Goal: Information Seeking & Learning: Learn about a topic

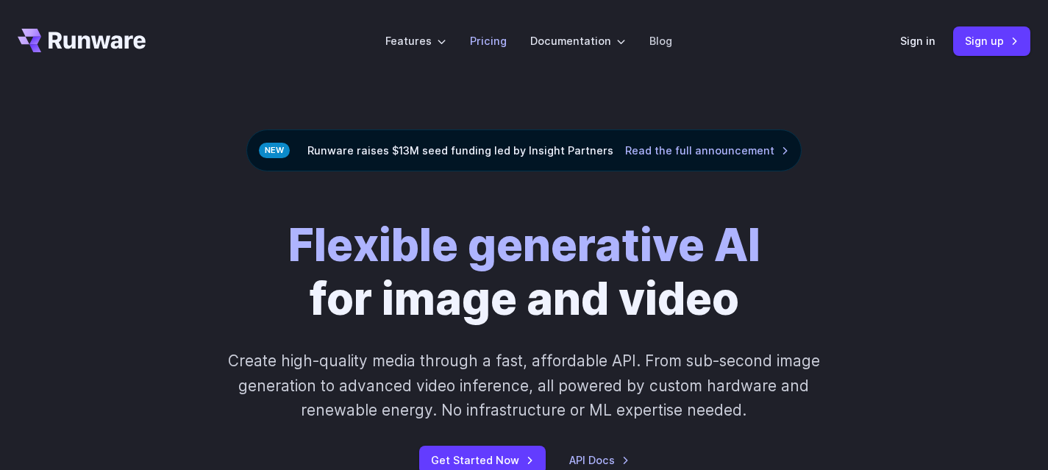
click at [489, 45] on link "Pricing" at bounding box center [488, 40] width 37 height 17
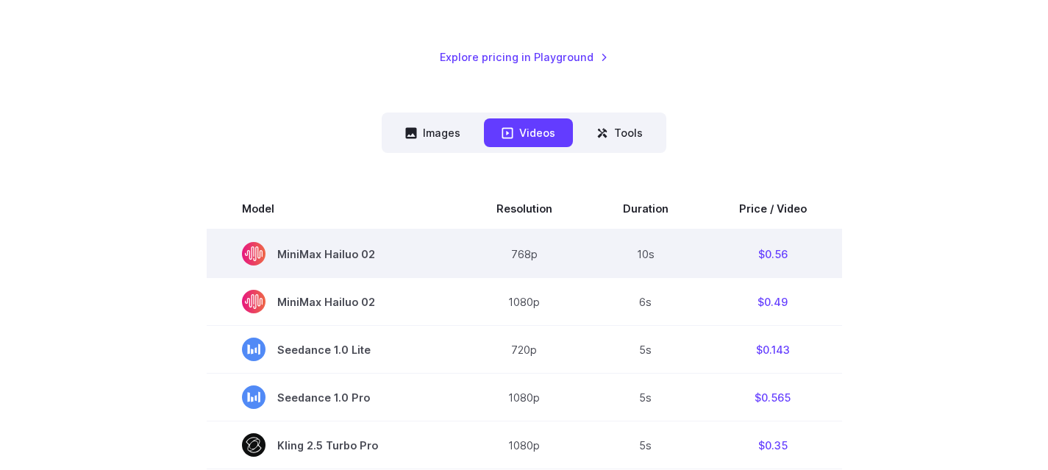
scroll to position [302, 0]
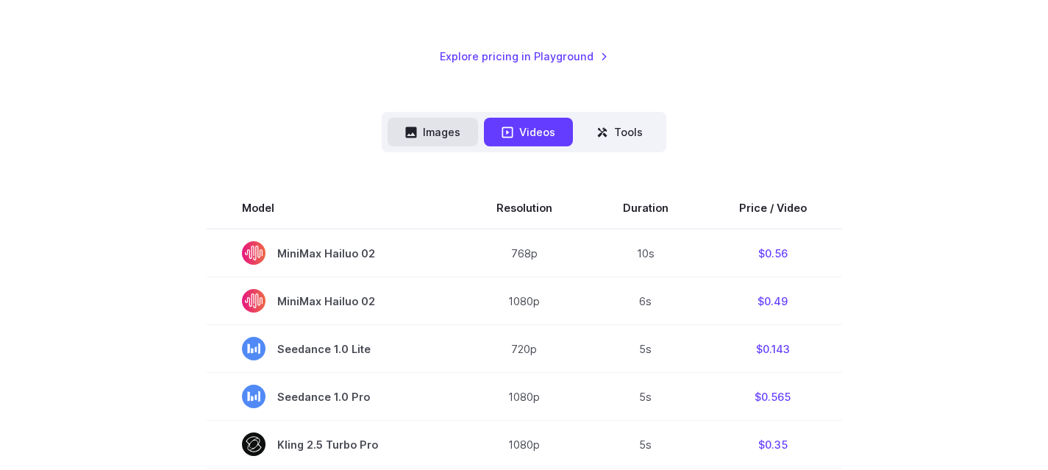
click at [394, 133] on button "Images" at bounding box center [433, 132] width 90 height 29
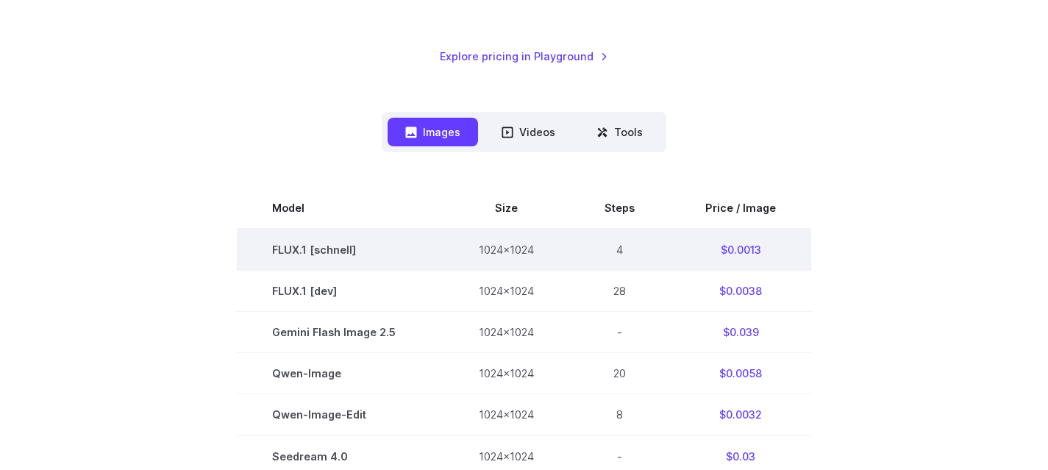
click at [346, 240] on td "FLUX.1 [schnell]" at bounding box center [340, 250] width 207 height 42
drag, startPoint x: 722, startPoint y: 250, endPoint x: 708, endPoint y: 252, distance: 14.1
click at [708, 252] on td "$0.0013" at bounding box center [740, 250] width 141 height 42
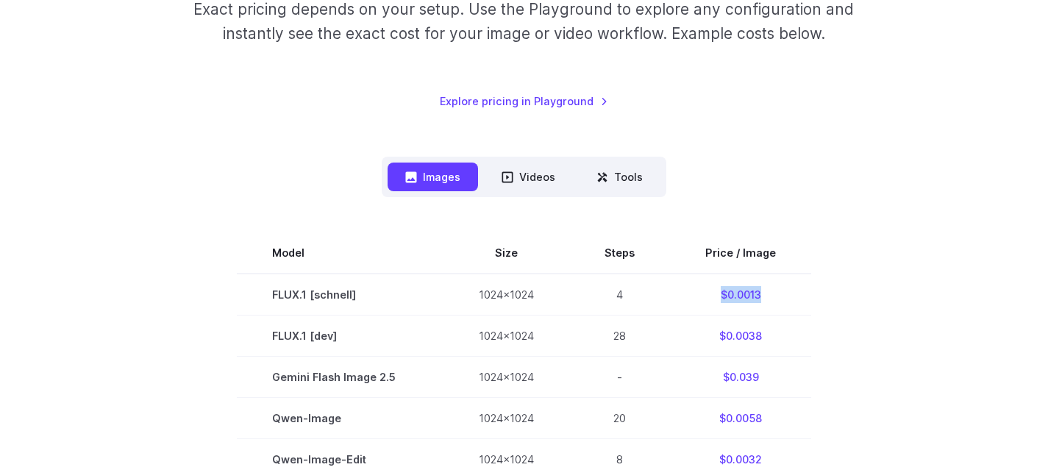
scroll to position [250, 0]
